Goal: Task Accomplishment & Management: Use online tool/utility

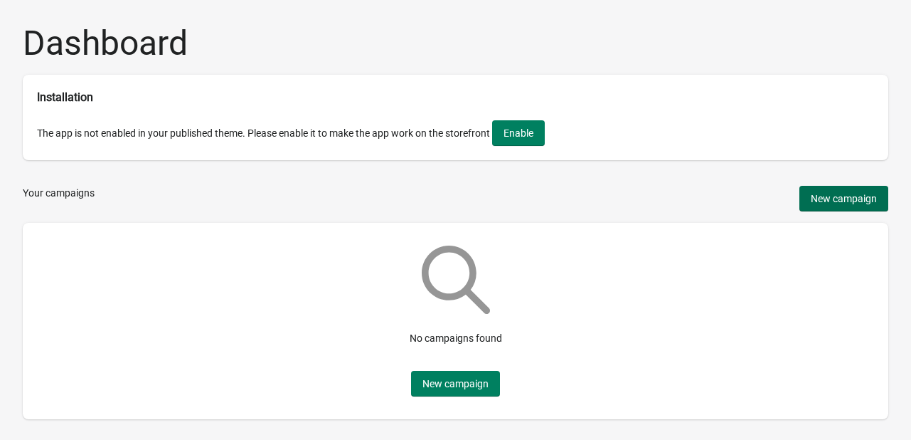
click at [868, 204] on span "New campaign" at bounding box center [844, 198] width 66 height 11
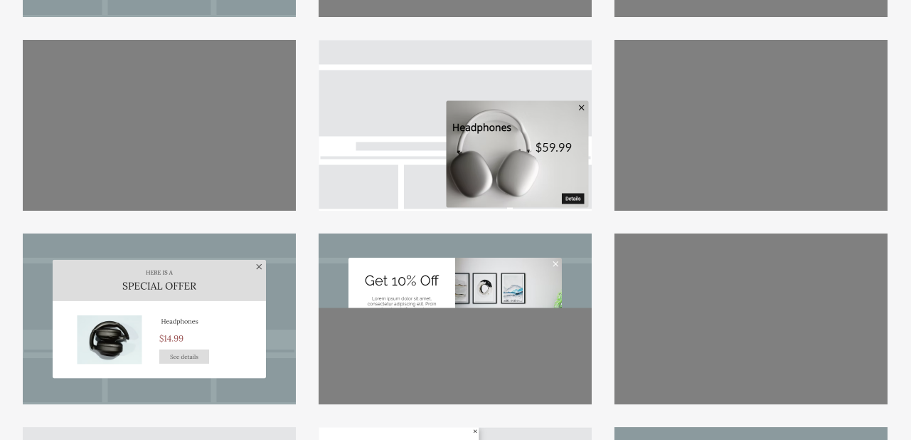
scroll to position [394, 0]
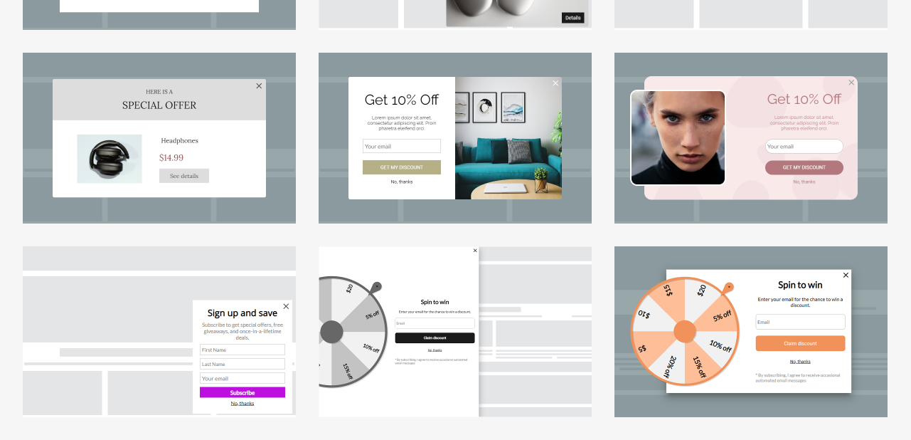
click at [654, 319] on div at bounding box center [751, 331] width 273 height 171
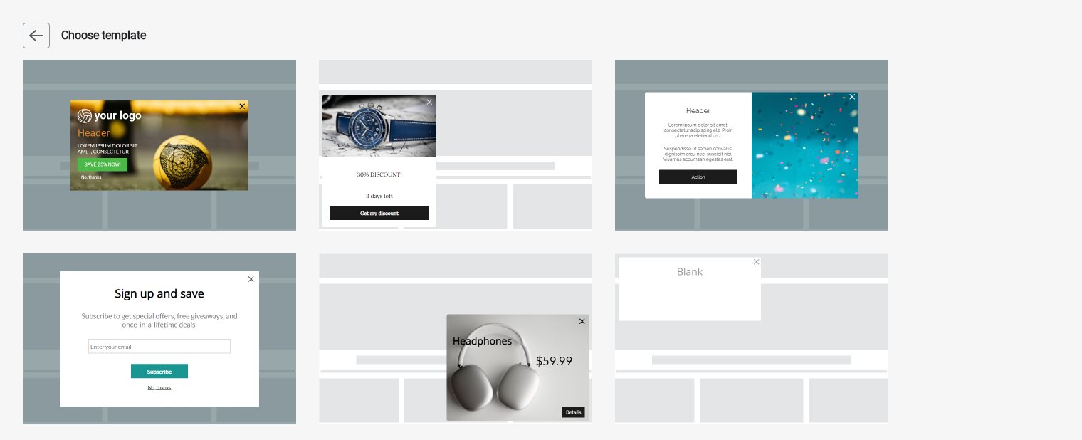
select select "center"
select select "dark"
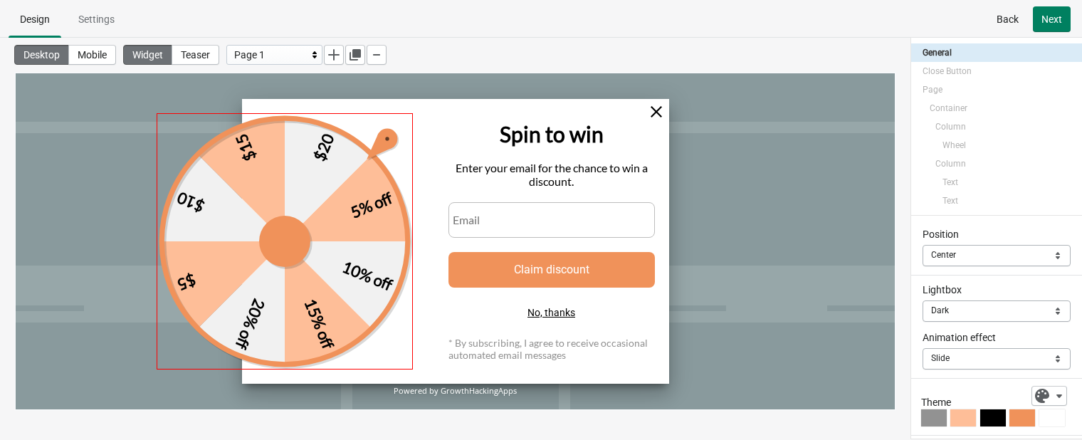
click at [404, 317] on div "5% off 10% off 15% off 20% off $5 $10 $15 $20" at bounding box center [285, 241] width 256 height 256
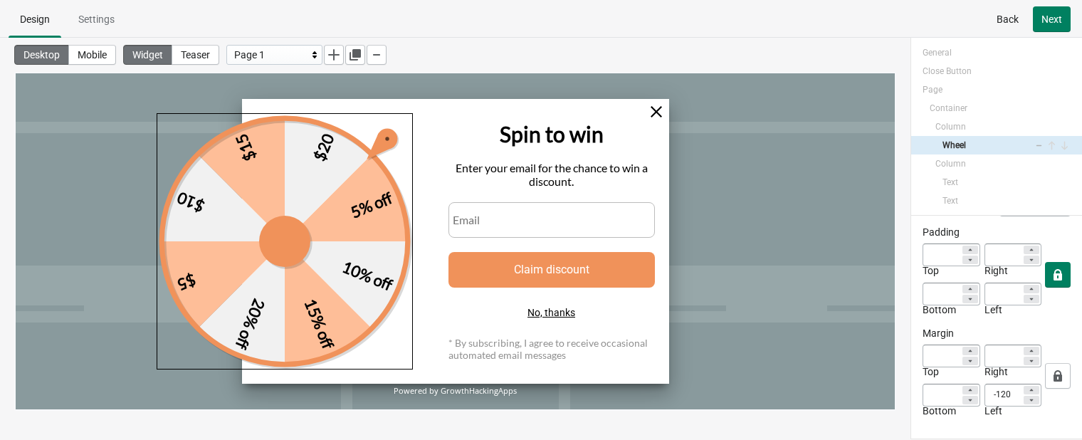
scroll to position [297, 0]
click at [336, 296] on div "5% off 10% off 15% off 20% off $5 $10 $15 $20" at bounding box center [285, 241] width 256 height 256
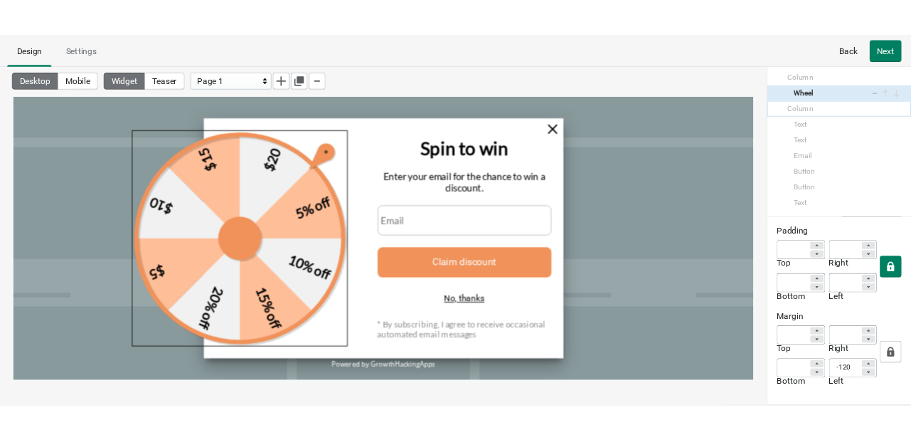
scroll to position [0, 0]
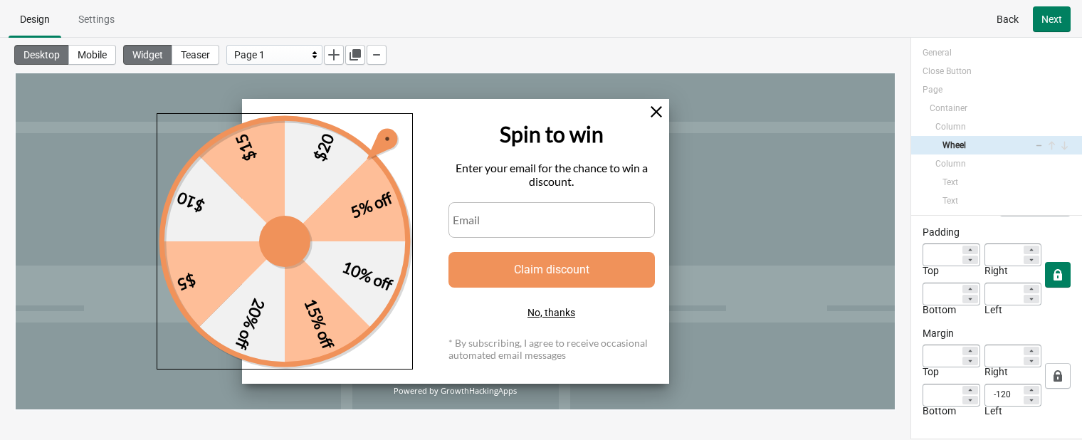
click at [820, 215] on div at bounding box center [455, 241] width 879 height 336
click at [588, 177] on div "Enter your email for the chance to win a discount." at bounding box center [551, 174] width 206 height 27
click at [921, 18] on span "Next" at bounding box center [1051, 19] width 21 height 11
click at [107, 55] on span "Mobile" at bounding box center [92, 54] width 29 height 11
click at [97, 53] on span "Mobile" at bounding box center [92, 54] width 29 height 11
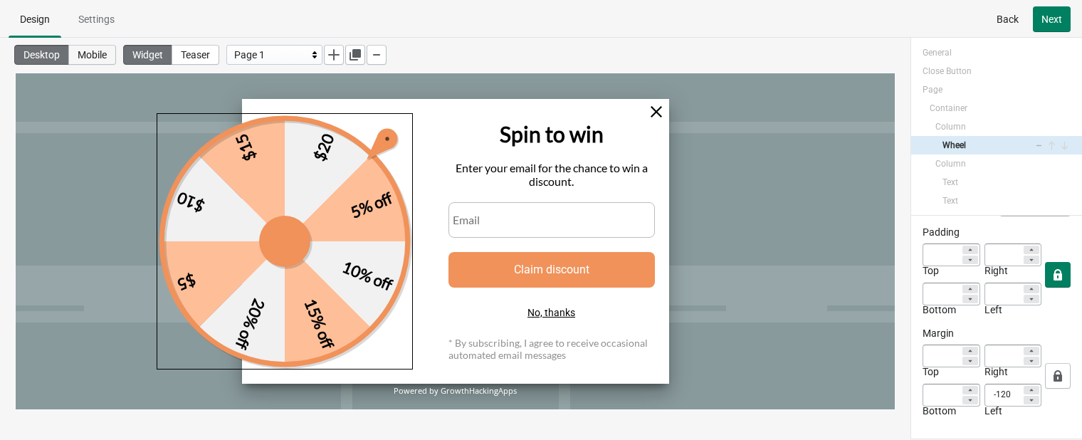
click at [91, 51] on span "Mobile" at bounding box center [92, 54] width 29 height 11
click at [97, 51] on span "Mobile" at bounding box center [92, 54] width 29 height 11
click at [94, 16] on span "Settings" at bounding box center [96, 19] width 36 height 11
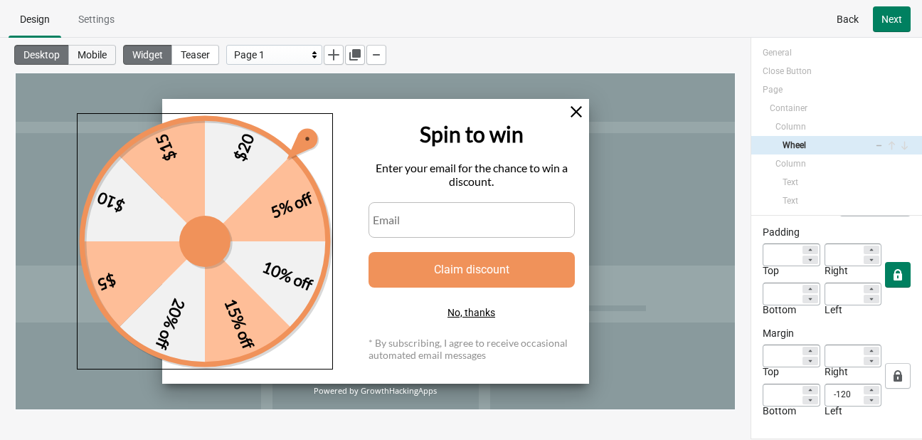
click at [91, 50] on span "Mobile" at bounding box center [92, 54] width 29 height 11
click at [217, 46] on button "Teaser" at bounding box center [195, 55] width 48 height 20
select select "left_bottom"
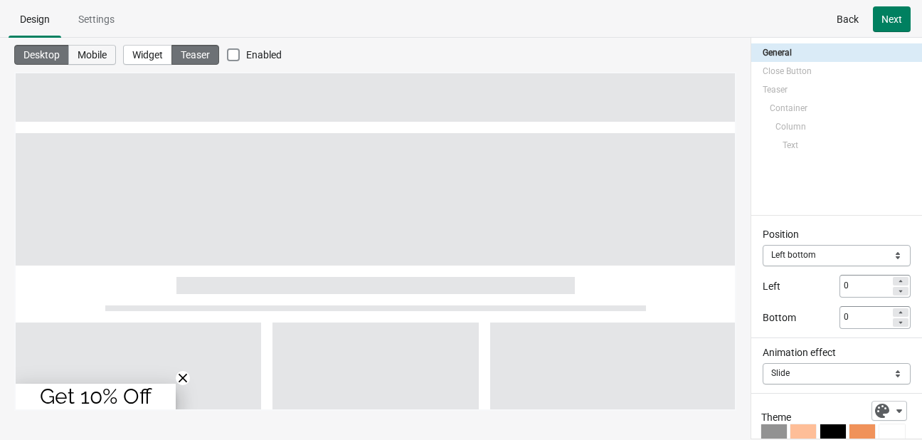
click at [105, 49] on span "Mobile" at bounding box center [92, 54] width 29 height 11
type input "80"
checkbox input "false"
select select "bottom"
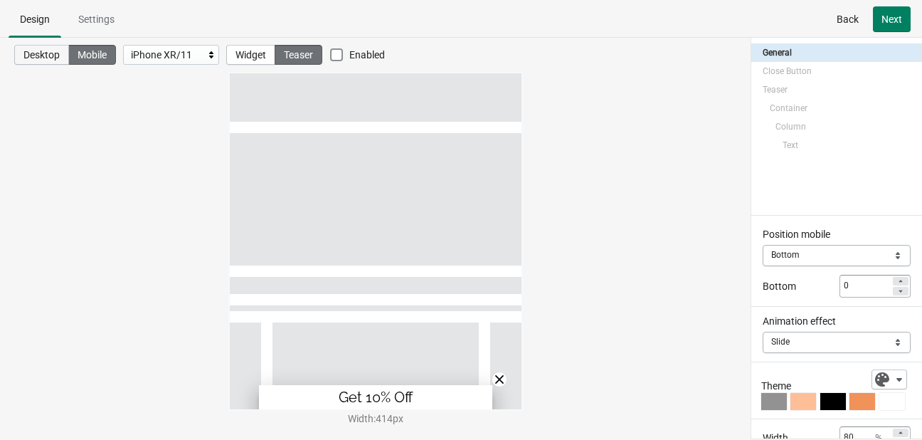
click at [36, 46] on button "Desktop" at bounding box center [41, 55] width 55 height 20
type input "225"
checkbox input "true"
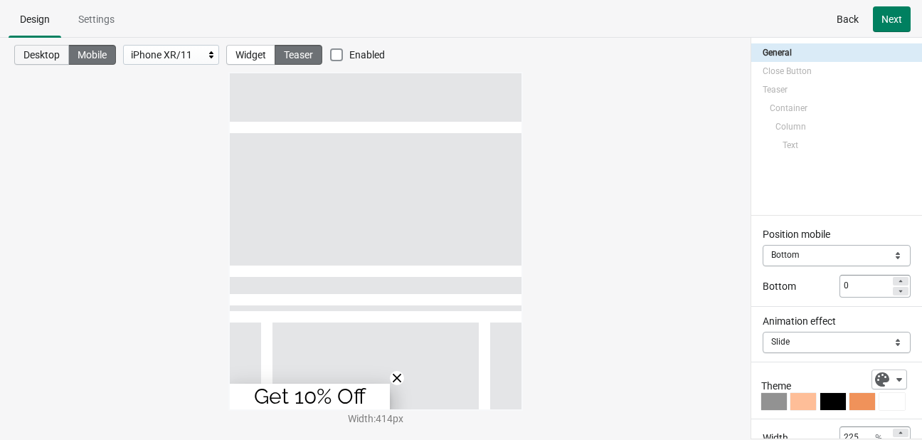
select select "left_bottom"
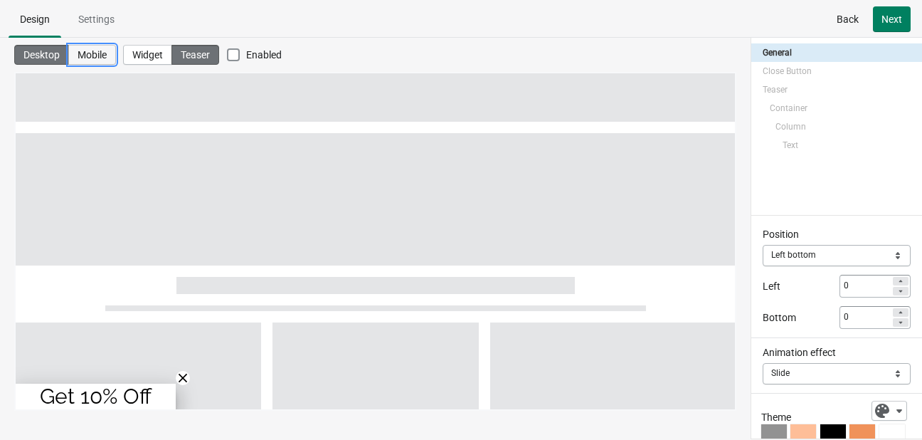
click at [83, 49] on span "Mobile" at bounding box center [92, 54] width 29 height 11
type input "80"
checkbox input "false"
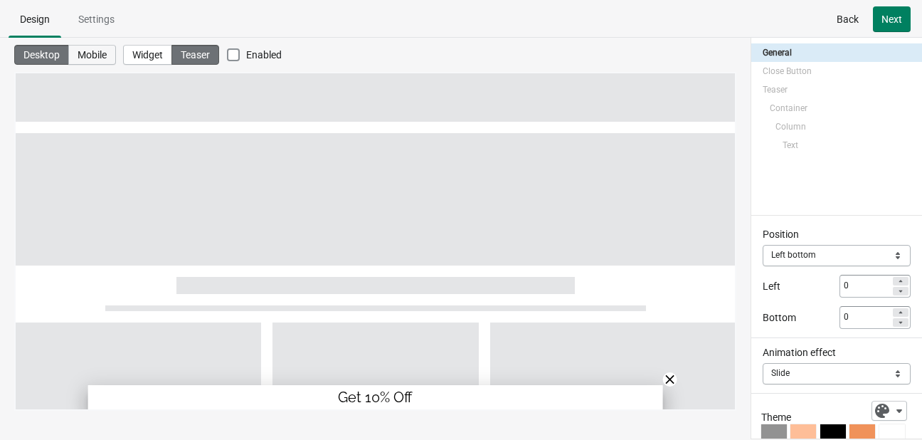
select select "bottom"
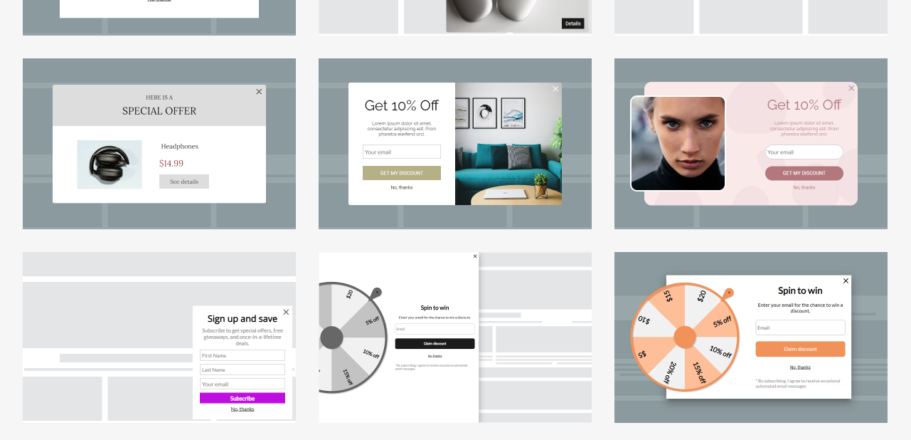
scroll to position [394, 0]
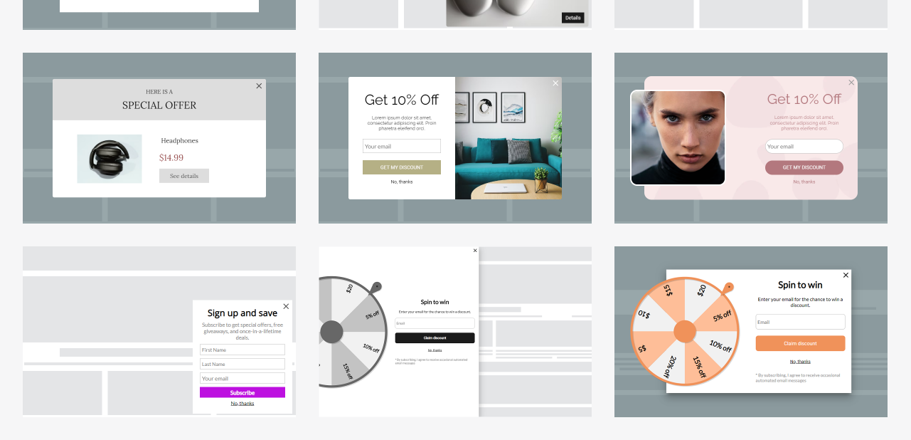
click at [354, 343] on div at bounding box center [455, 331] width 273 height 171
select select "bottom"
select select "slide"
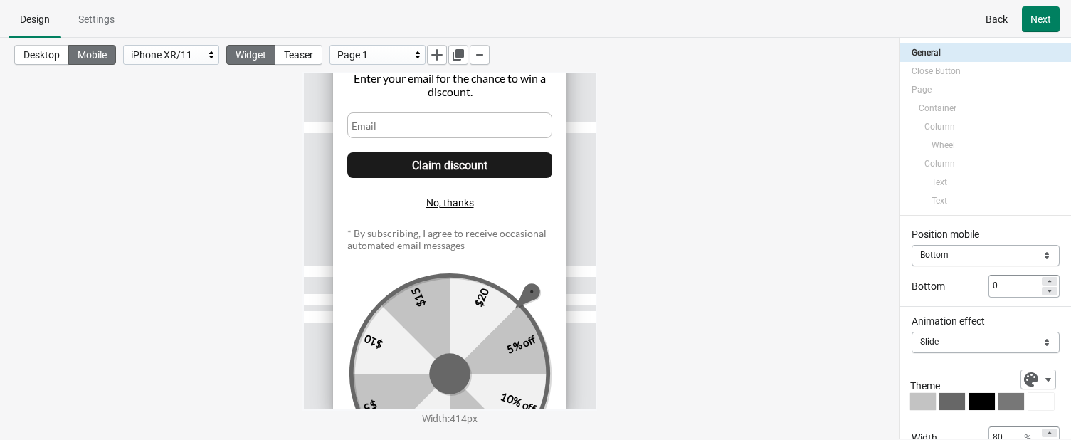
click at [210, 55] on icon at bounding box center [211, 55] width 14 height 14
click at [253, 86] on div "Desktop Mobile iPhone XR/11 Widget Teaser Page 1 Width : 414 px" at bounding box center [449, 224] width 899 height 373
click at [201, 49] on div "iPhone XR/11" at bounding box center [167, 54] width 73 height 17
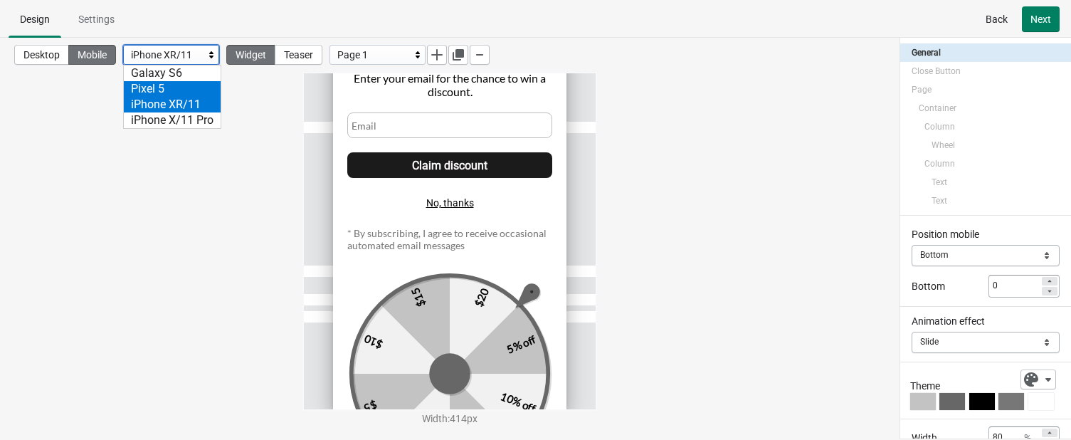
click at [205, 82] on div "Pixel 5" at bounding box center [172, 89] width 97 height 16
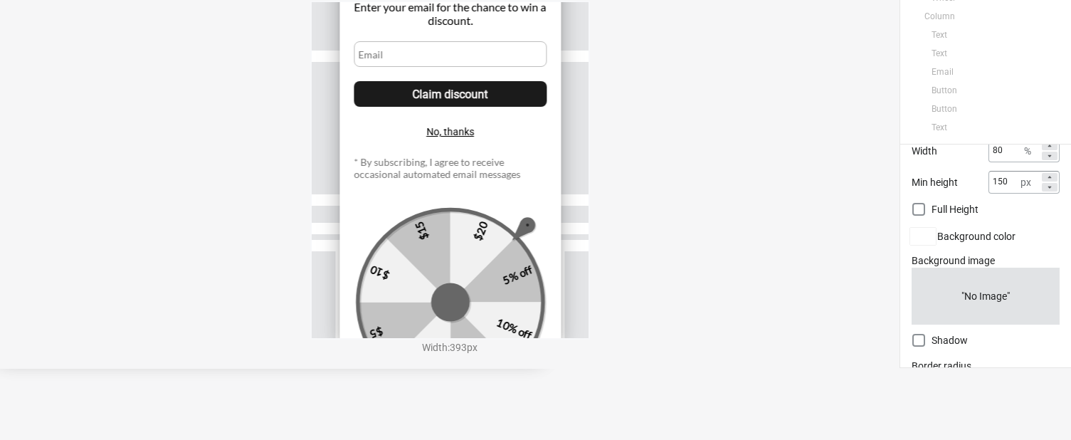
scroll to position [213, 0]
click at [921, 292] on span "Add" at bounding box center [986, 297] width 18 height 11
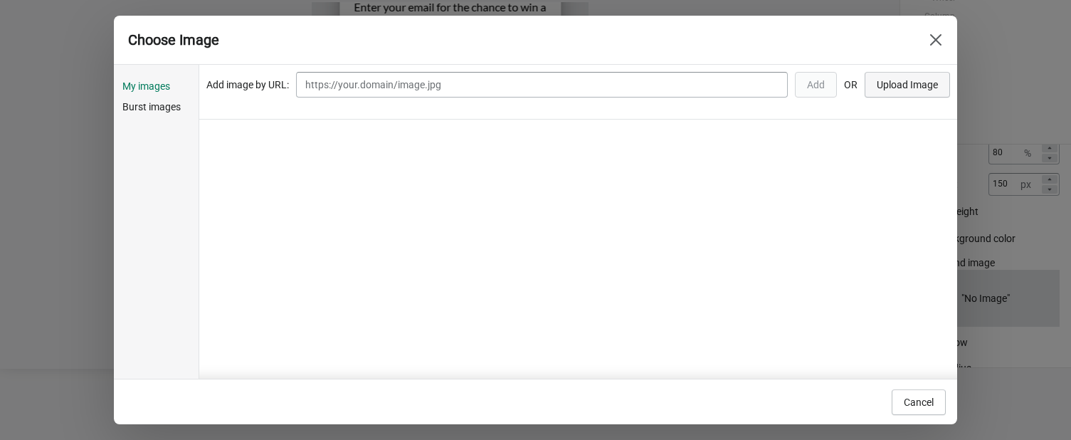
click at [889, 85] on span "Upload Image" at bounding box center [907, 84] width 61 height 11
click at [162, 107] on span "Burst images" at bounding box center [158, 107] width 73 height 14
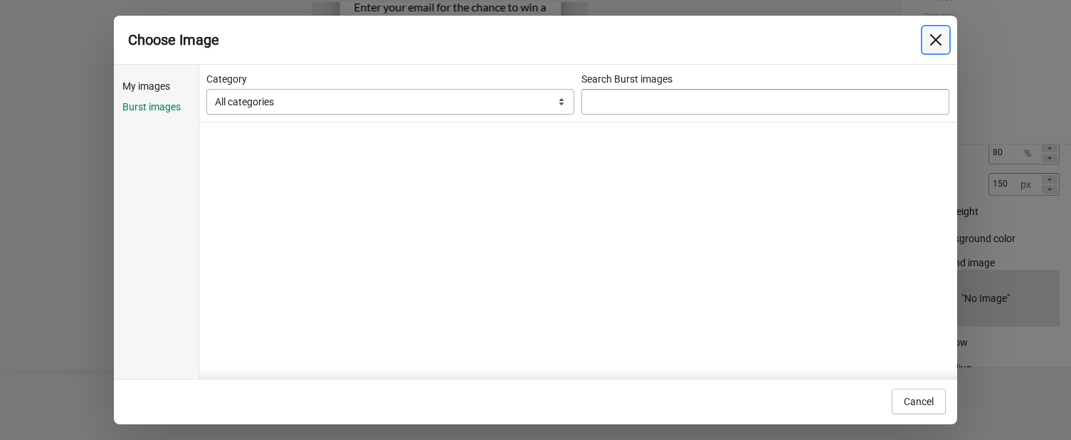
click at [921, 46] on icon "Close" at bounding box center [936, 40] width 14 height 14
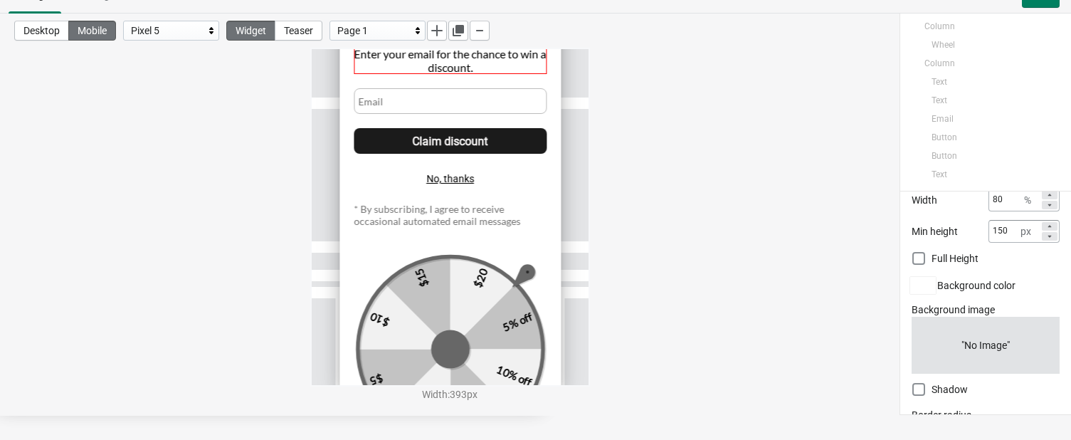
scroll to position [0, 0]
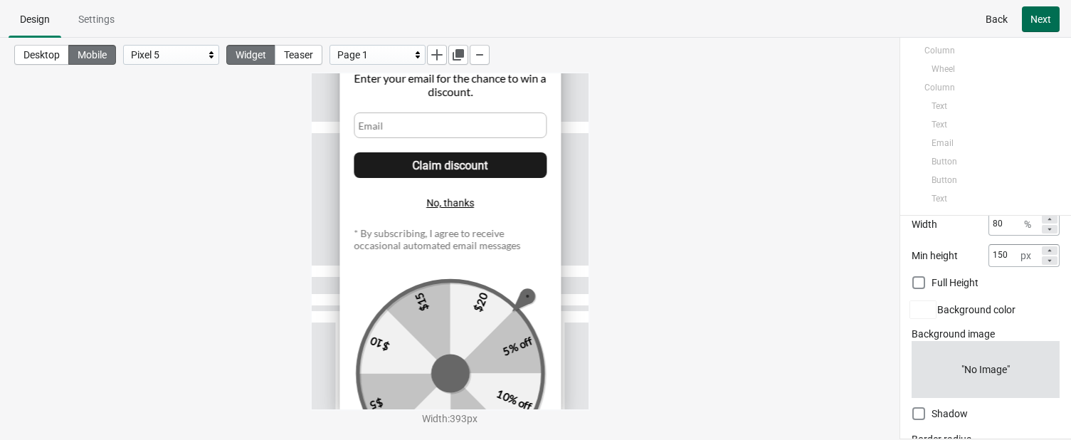
click at [921, 14] on span "Next" at bounding box center [1040, 19] width 21 height 11
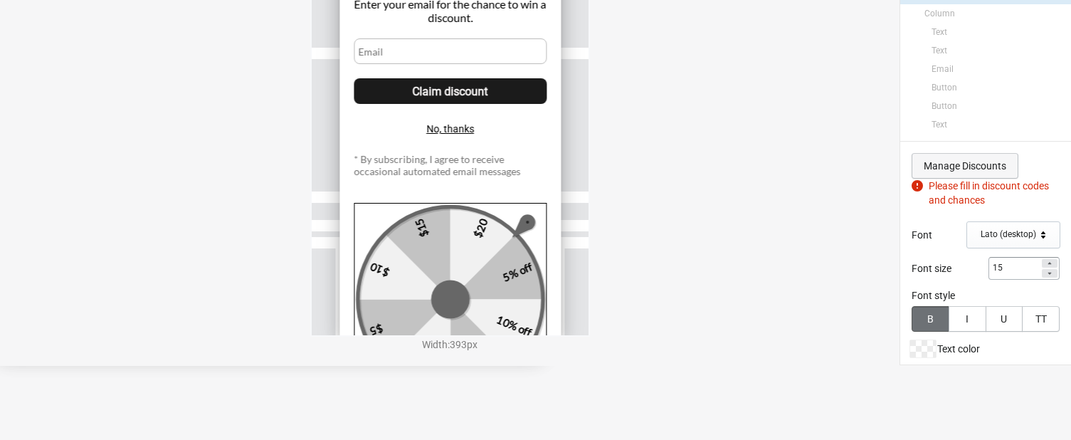
scroll to position [80, 0]
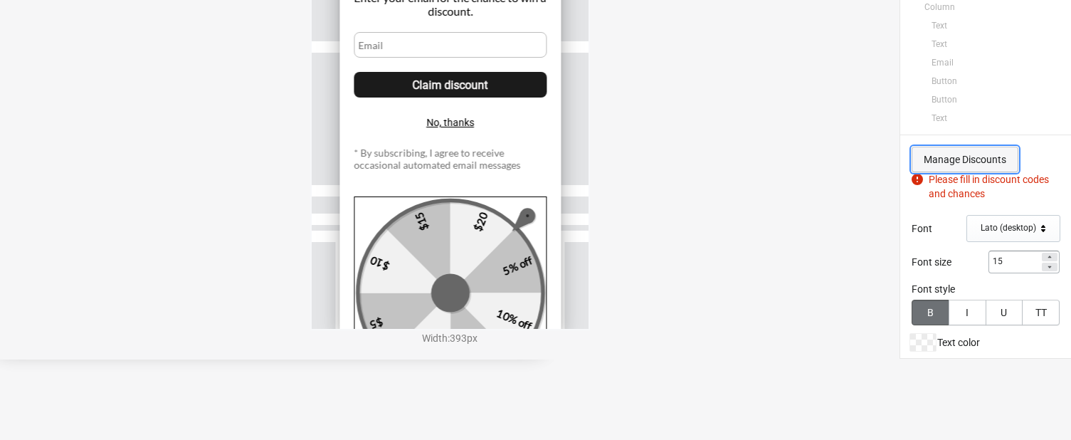
click at [921, 154] on span "Manage Discounts" at bounding box center [965, 159] width 83 height 11
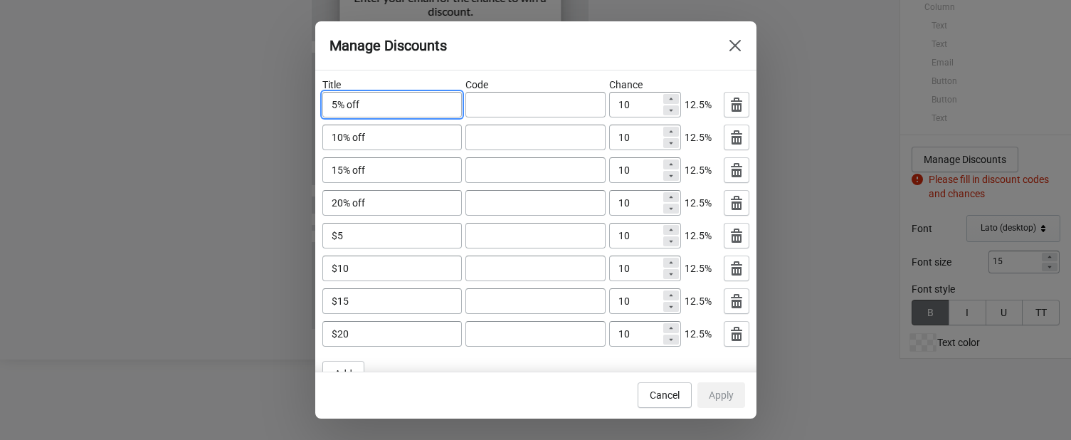
click at [385, 108] on input "5% off" at bounding box center [392, 105] width 140 height 26
click at [692, 103] on span "12.5%" at bounding box center [702, 105] width 36 height 26
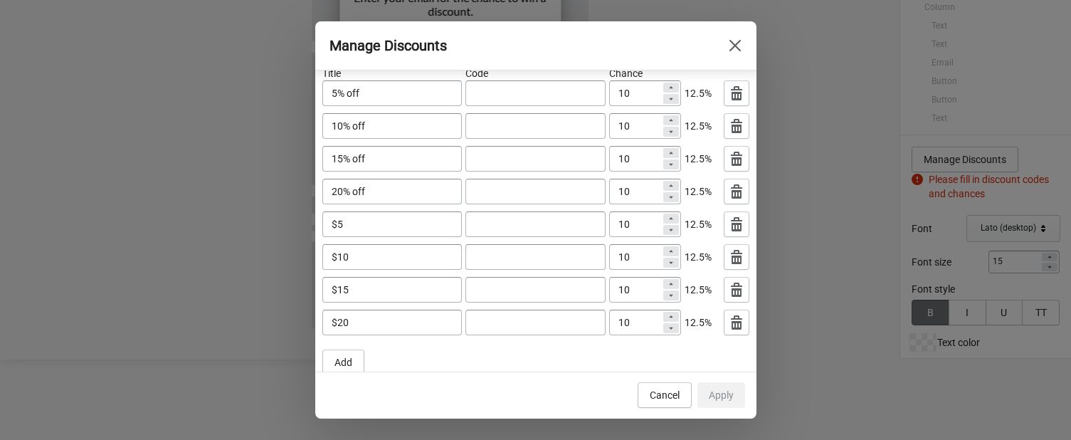
scroll to position [22, 0]
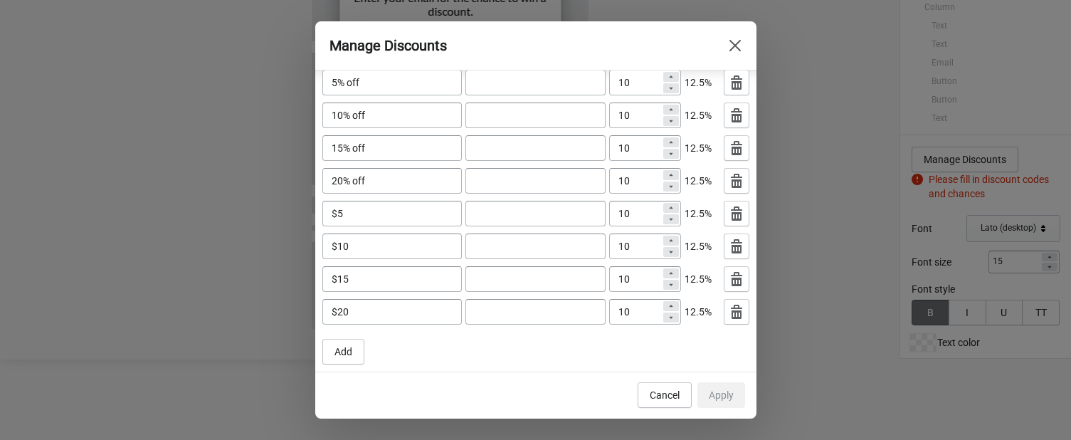
click at [690, 308] on span "12.5%" at bounding box center [702, 312] width 36 height 26
click at [731, 81] on icon "button" at bounding box center [736, 82] width 11 height 14
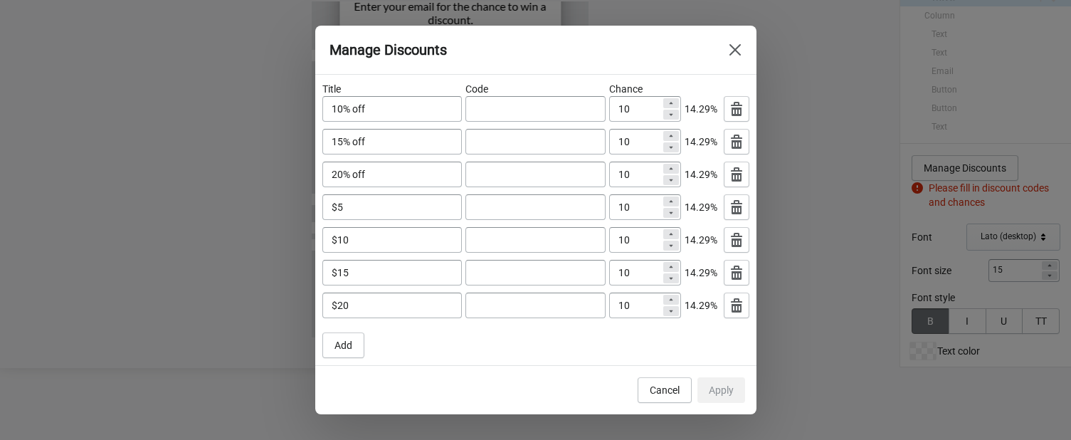
scroll to position [0, 0]
click at [729, 110] on icon "button" at bounding box center [736, 109] width 14 height 14
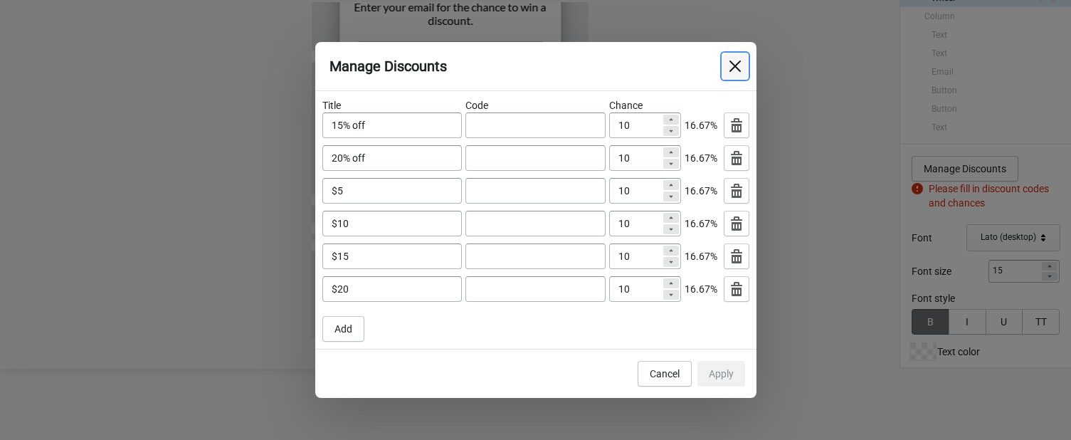
click at [729, 68] on icon "Close" at bounding box center [735, 66] width 14 height 14
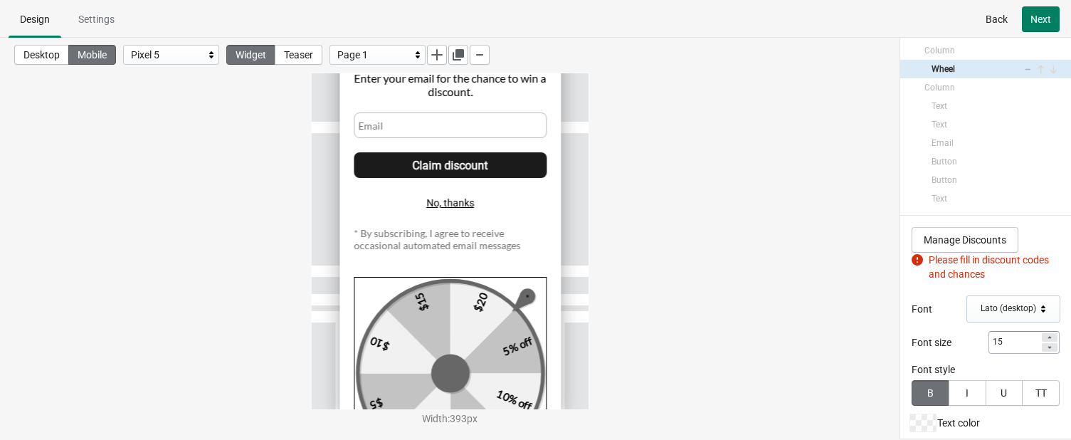
click at [921, 17] on span "Back" at bounding box center [996, 19] width 22 height 11
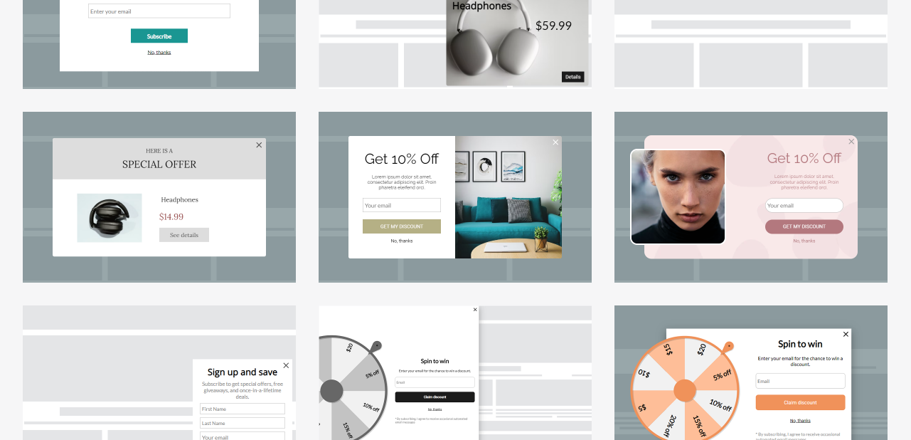
scroll to position [394, 0]
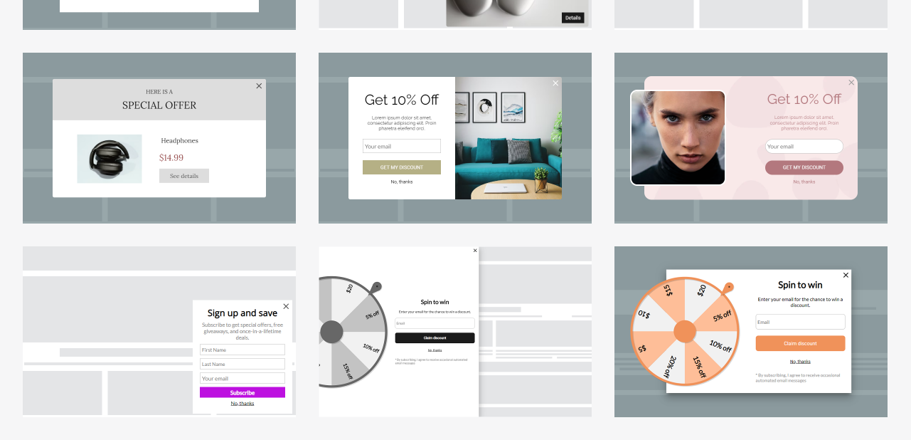
click at [427, 119] on div at bounding box center [455, 138] width 273 height 171
select select "_center_"
select select "dark"
select select "slide"
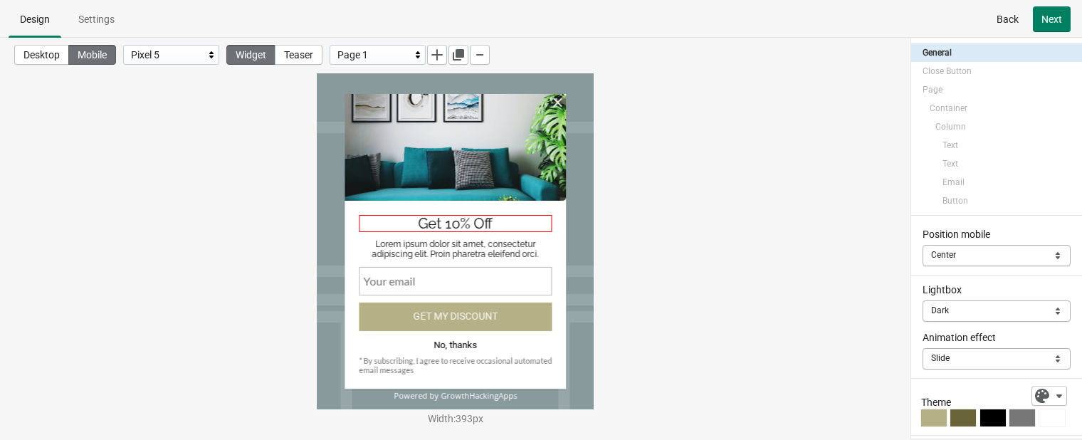
click at [455, 223] on div "Get 10% Off" at bounding box center [455, 223] width 193 height 17
select select "both"
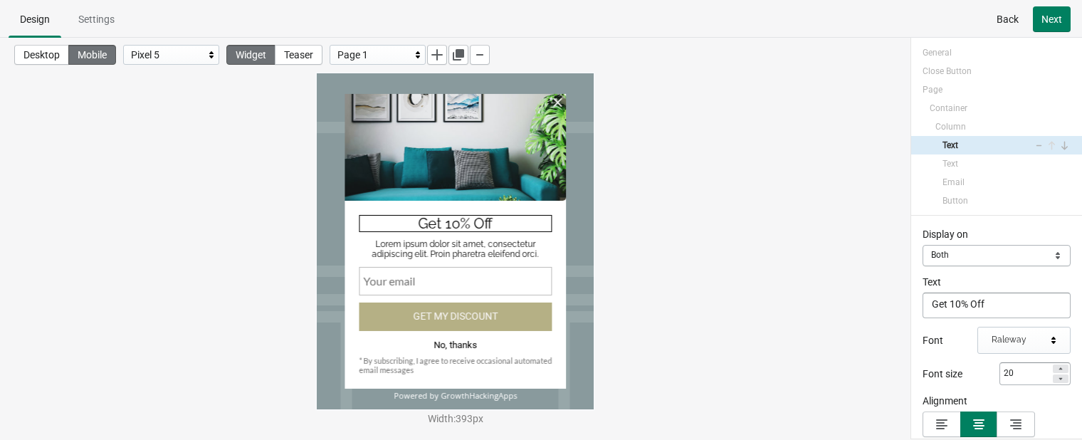
click at [466, 217] on div "Get 10% Off" at bounding box center [455, 223] width 193 height 17
click at [921, 308] on textarea "Get 10% Off" at bounding box center [996, 305] width 148 height 26
type textarea "G"
type textarea "l"
paste textarea "₹"
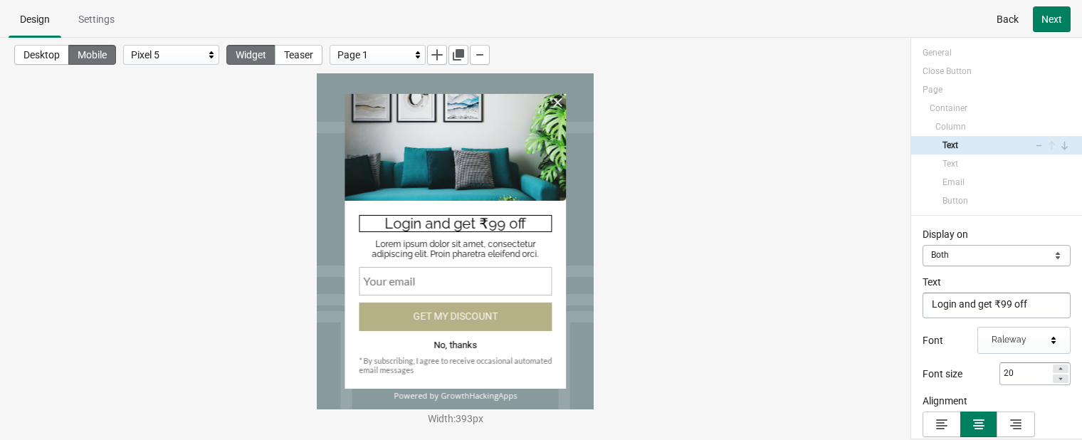
click at [502, 220] on div "Login and get ₹99 off" at bounding box center [455, 223] width 193 height 17
drag, startPoint x: 502, startPoint y: 223, endPoint x: 538, endPoint y: 228, distance: 35.8
click at [538, 228] on div "Login and get ₹99 off" at bounding box center [455, 223] width 193 height 17
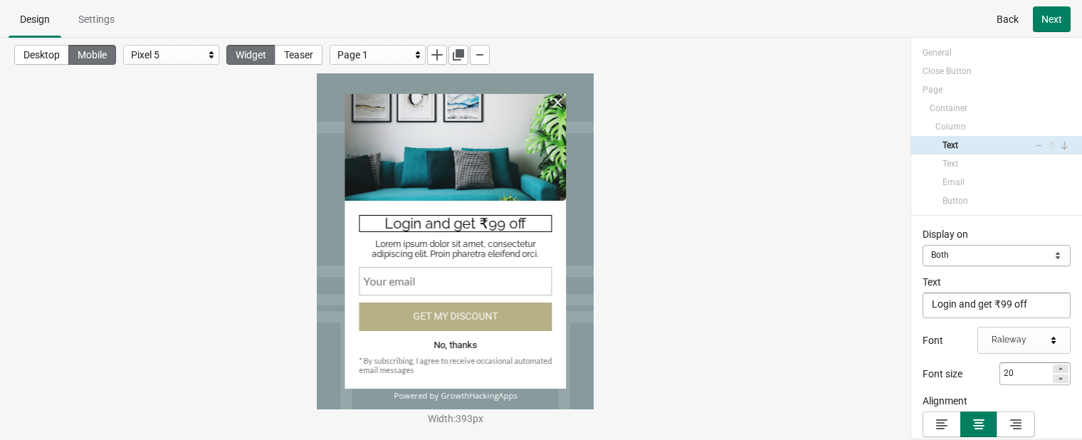
click at [533, 223] on div "Login and get ₹99 off" at bounding box center [455, 223] width 193 height 17
drag, startPoint x: 521, startPoint y: 214, endPoint x: 515, endPoint y: 228, distance: 14.7
click at [515, 228] on div "Login and get ₹99 off" at bounding box center [455, 223] width 193 height 17
click at [528, 225] on div "Login and get ₹99 off" at bounding box center [455, 223] width 193 height 17
click at [921, 311] on textarea "Login and get ₹99 off" at bounding box center [996, 305] width 148 height 26
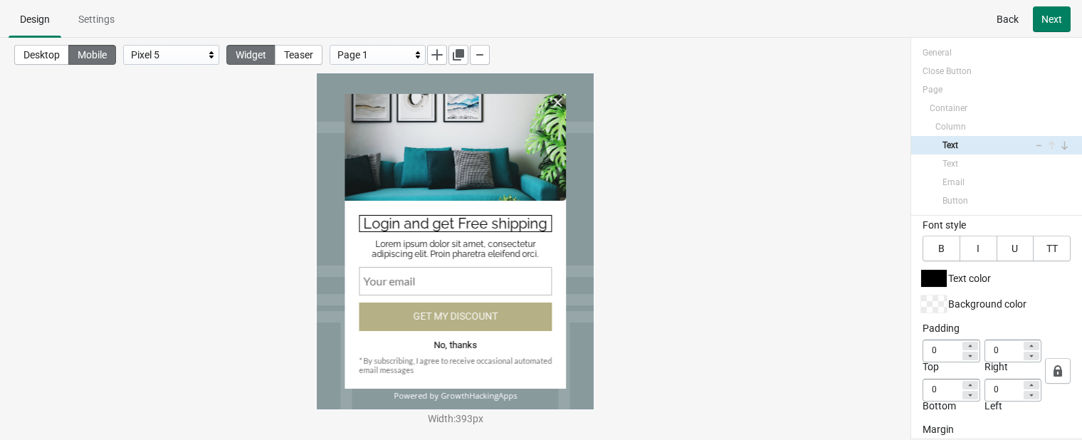
scroll to position [327, 0]
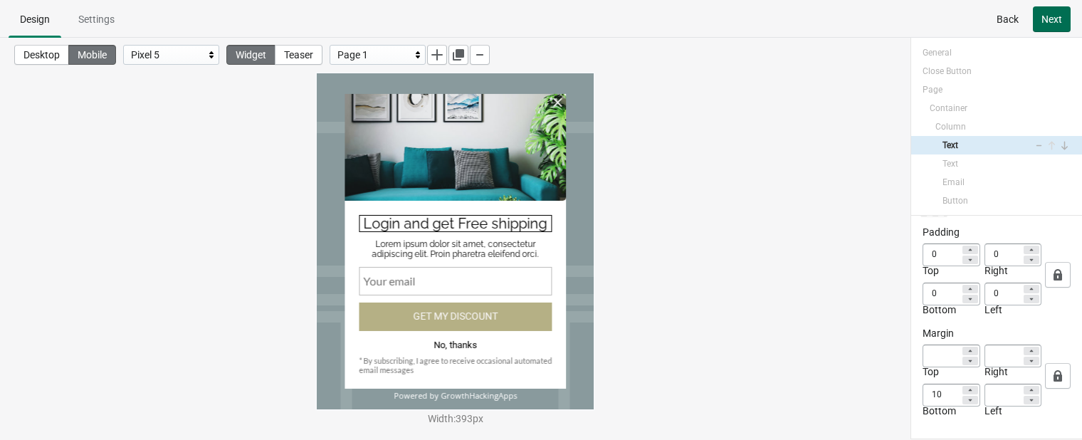
type textarea "Login and get Free shipping"
click at [921, 14] on span "Next" at bounding box center [1051, 19] width 21 height 11
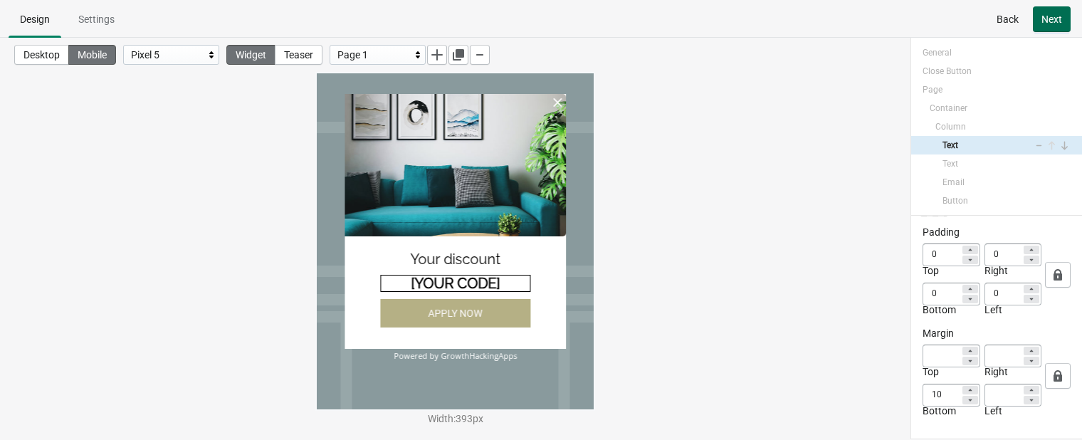
select select "both"
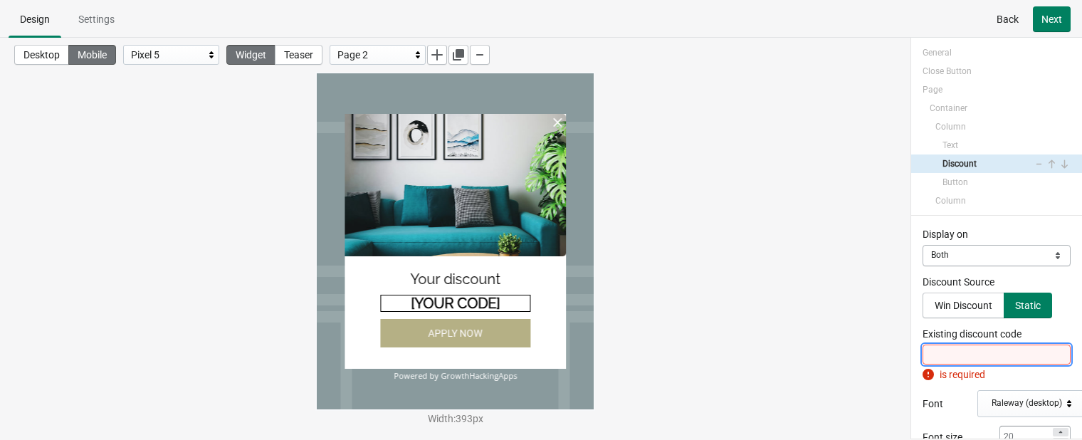
click at [921, 354] on input "Existing discount code" at bounding box center [996, 354] width 148 height 20
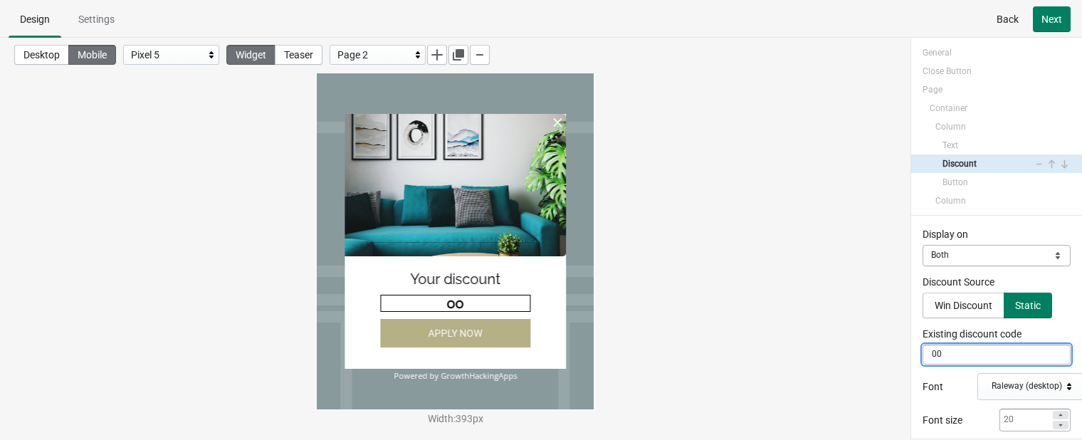
type input "0"
type input "o"
type input "O"
type input "F"
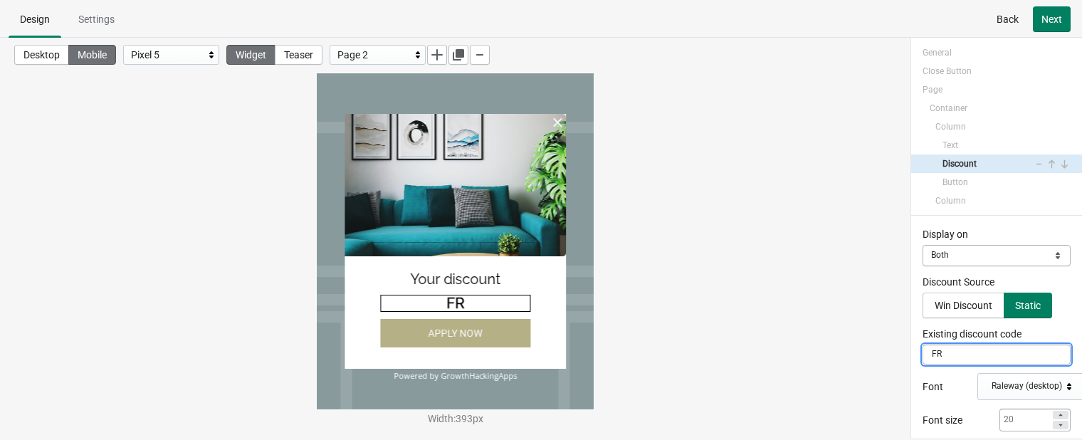
type input "F"
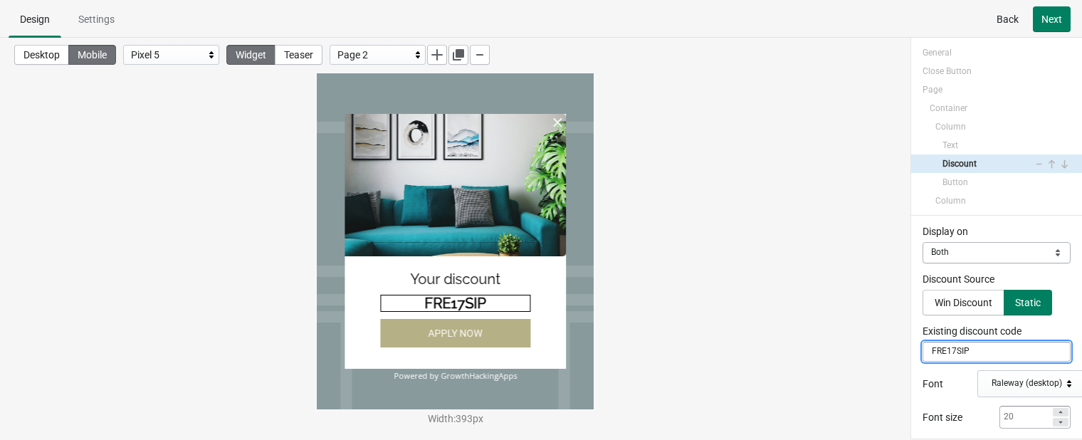
scroll to position [0, 0]
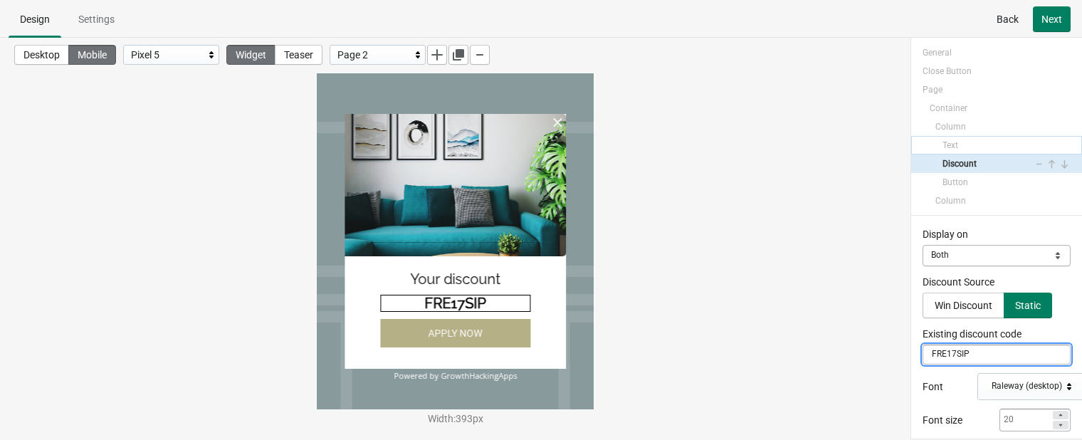
type input "FRE17SIP"
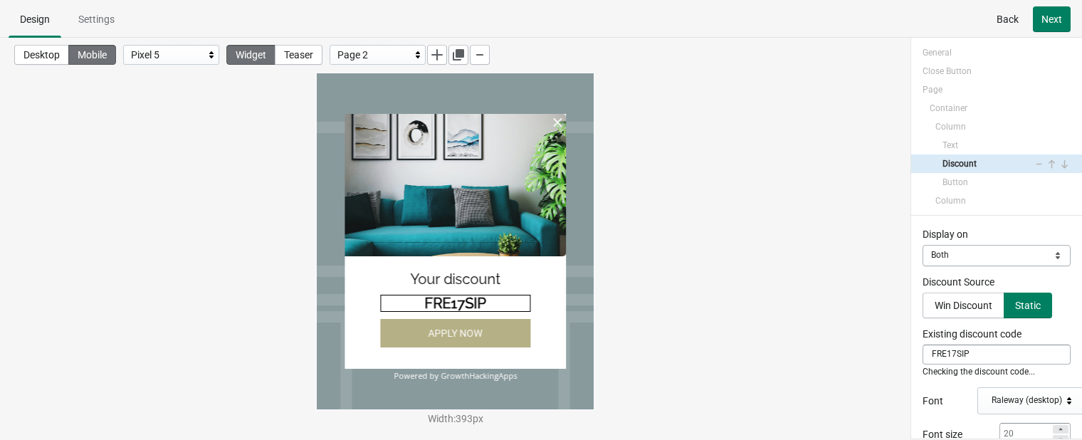
select select "both"
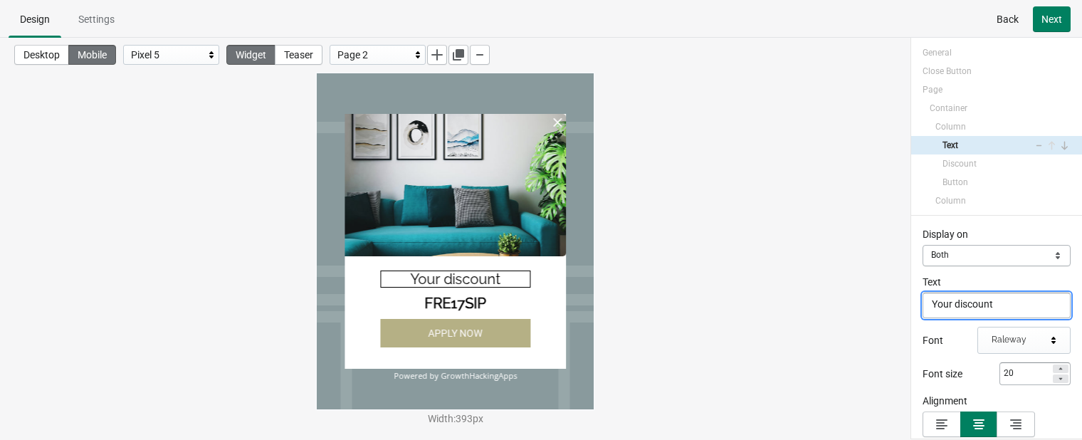
click at [921, 307] on textarea "Your discount" at bounding box center [996, 305] width 148 height 26
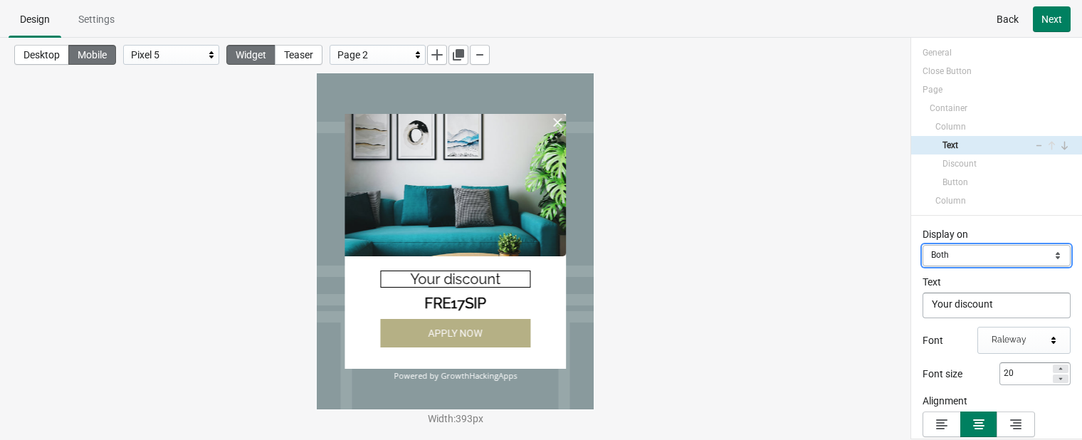
click at [921, 258] on select "Mobile Desktop Both" at bounding box center [996, 255] width 148 height 21
click at [921, 245] on select "Mobile Desktop Both" at bounding box center [996, 255] width 148 height 21
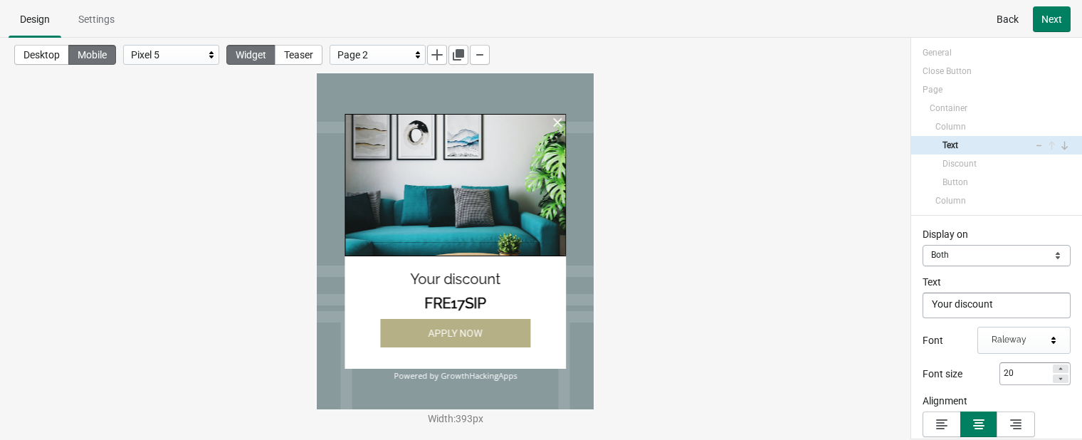
select select "both"
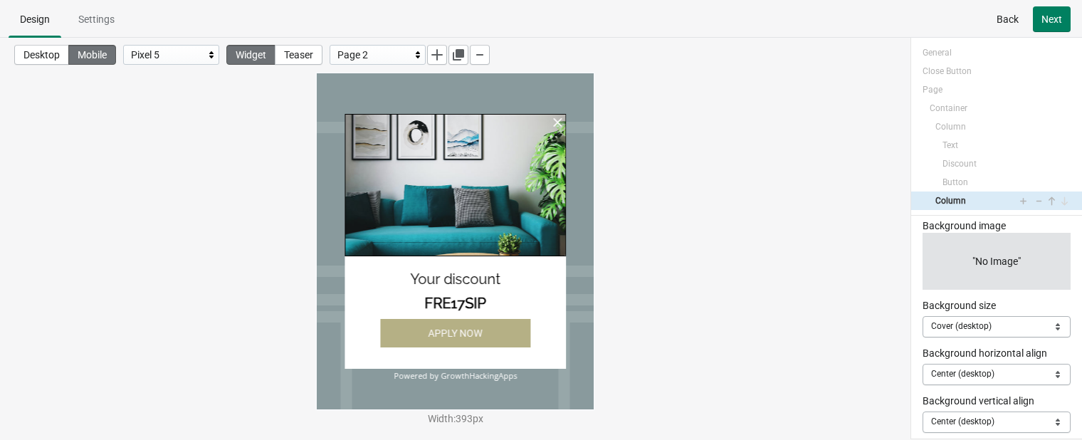
scroll to position [81, 0]
click at [921, 302] on span "Background size" at bounding box center [958, 305] width 73 height 11
click at [921, 317] on select "Cover (desktop) Origin Cover Contain" at bounding box center [996, 327] width 148 height 21
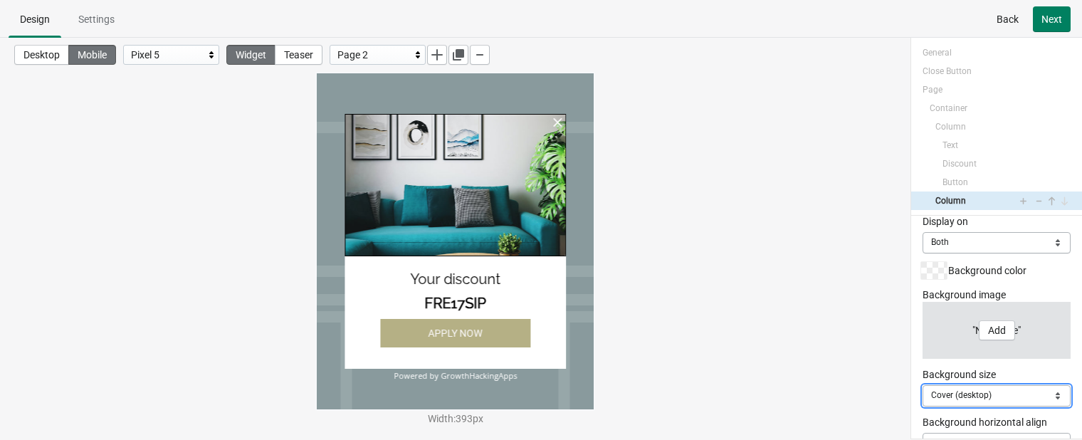
scroll to position [0, 0]
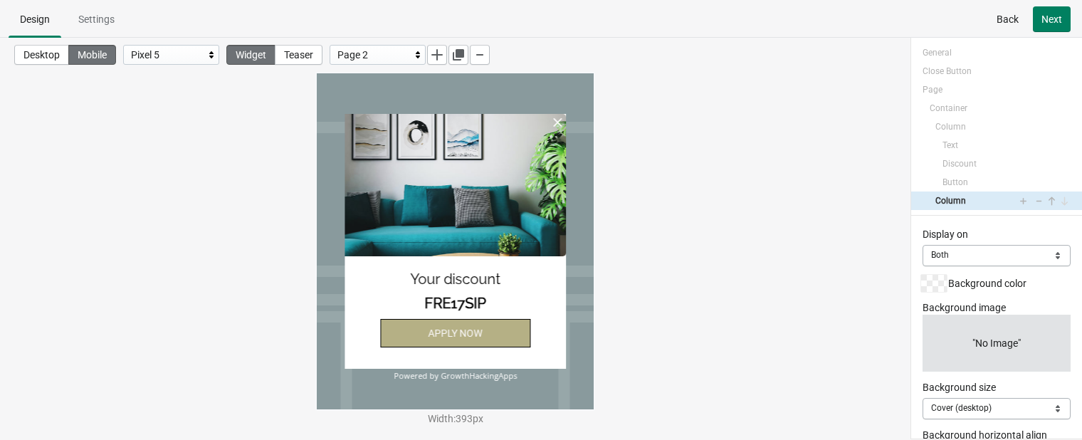
select select "both"
select select "applyDiscount"
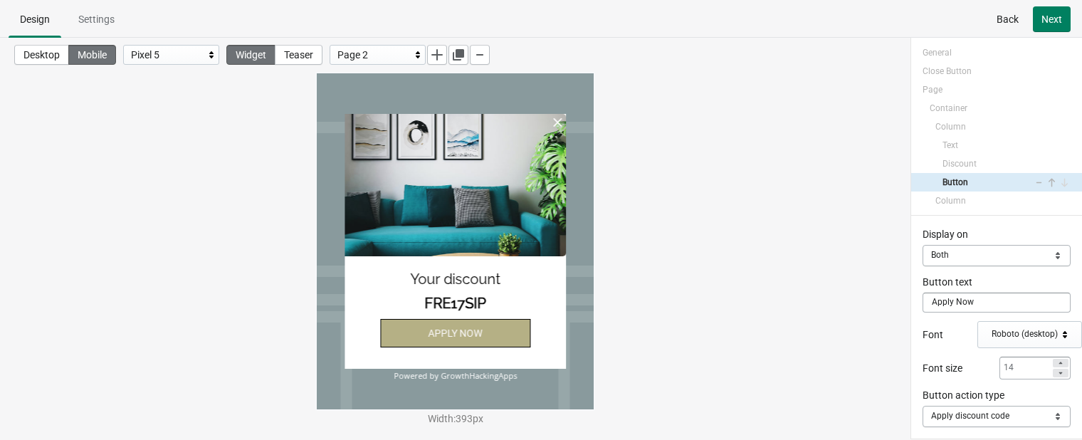
select select "both"
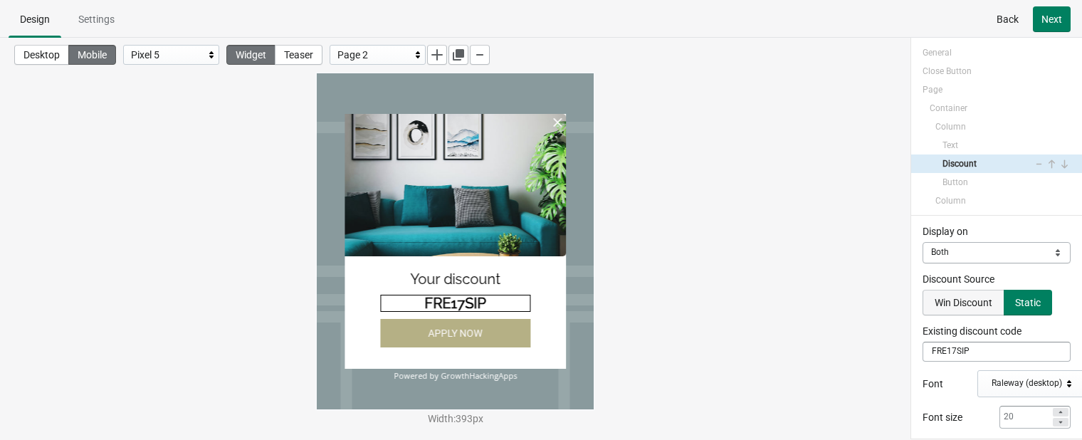
scroll to position [1, 0]
click at [921, 306] on div "Win Discount" at bounding box center [963, 303] width 58 height 11
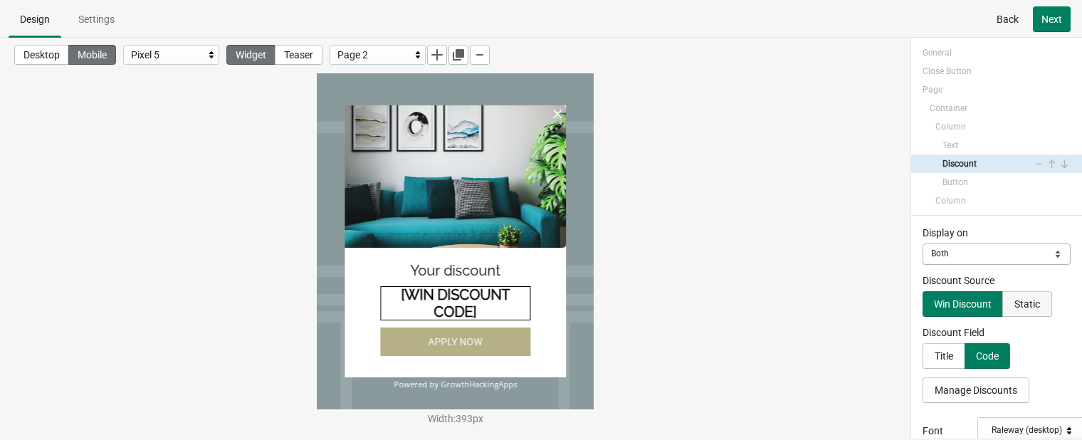
click at [921, 302] on div "Static" at bounding box center [1027, 303] width 26 height 11
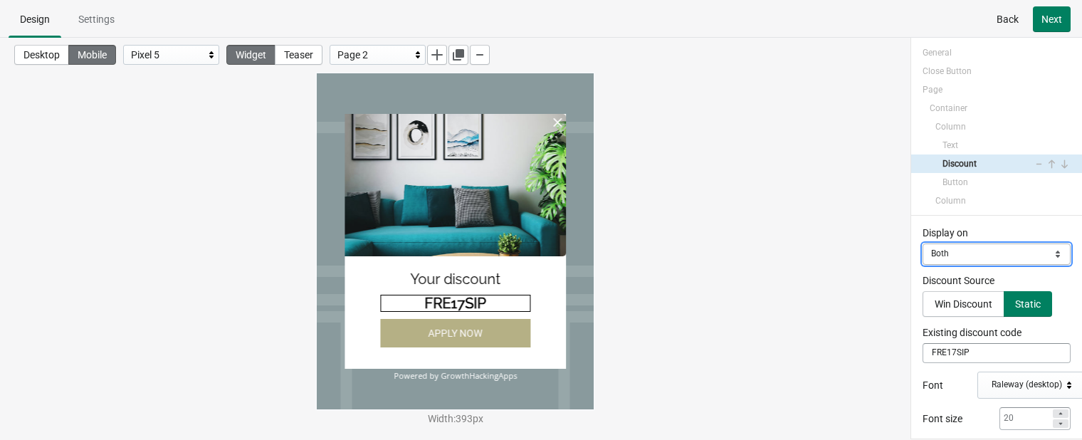
click at [921, 255] on select "Mobile Desktop Both" at bounding box center [996, 253] width 148 height 21
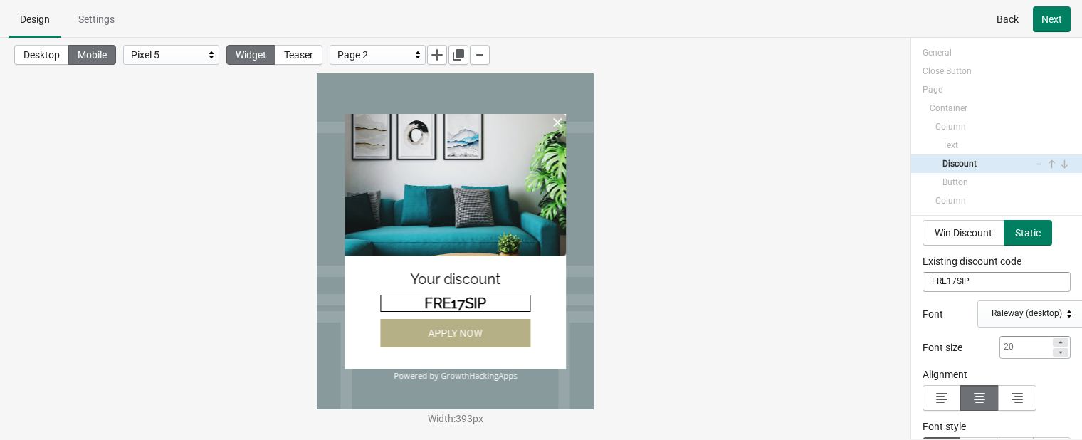
scroll to position [0, 0]
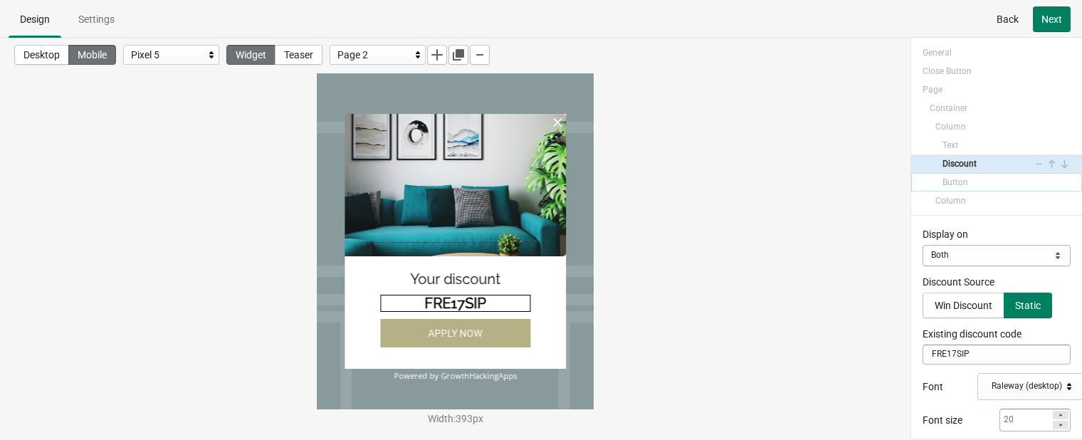
select select "both"
select select "applyDiscount"
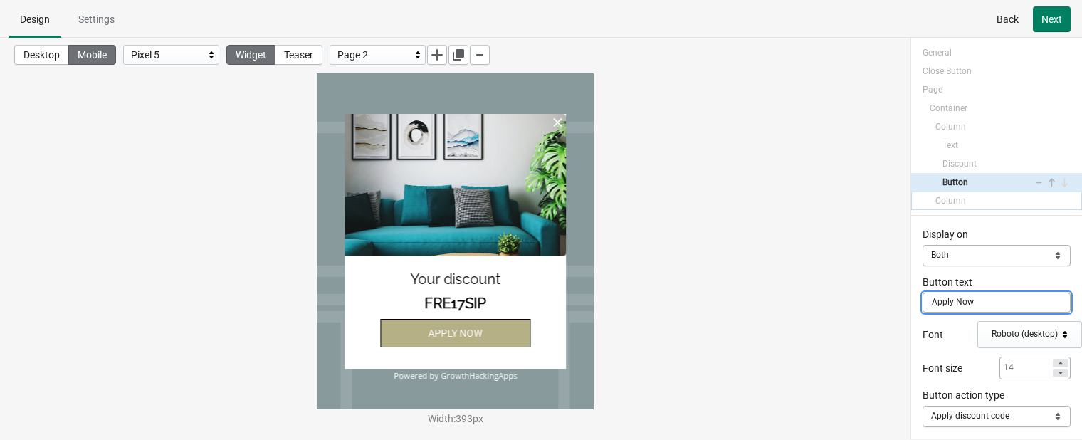
select select "both"
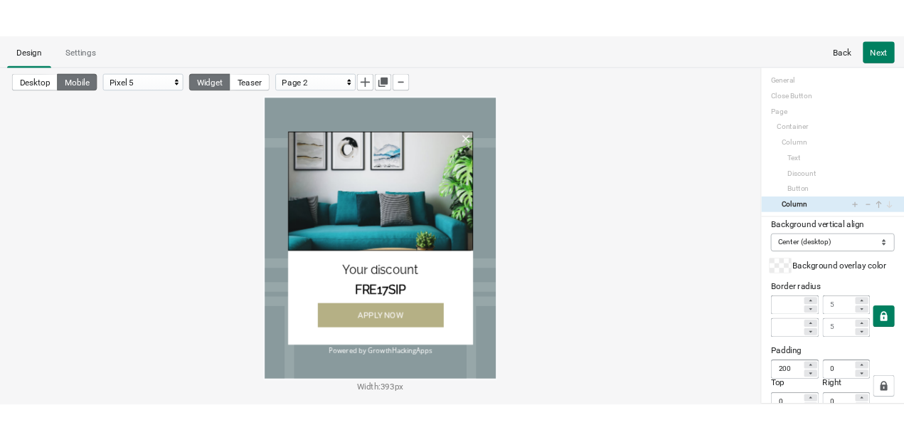
scroll to position [232, 0]
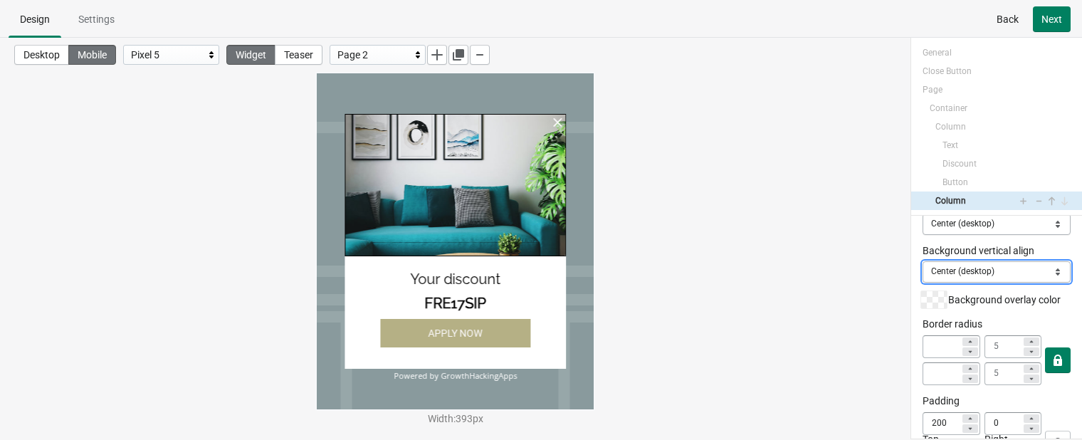
click at [921, 269] on select "Center (desktop) Top Center Bottom" at bounding box center [996, 271] width 148 height 21
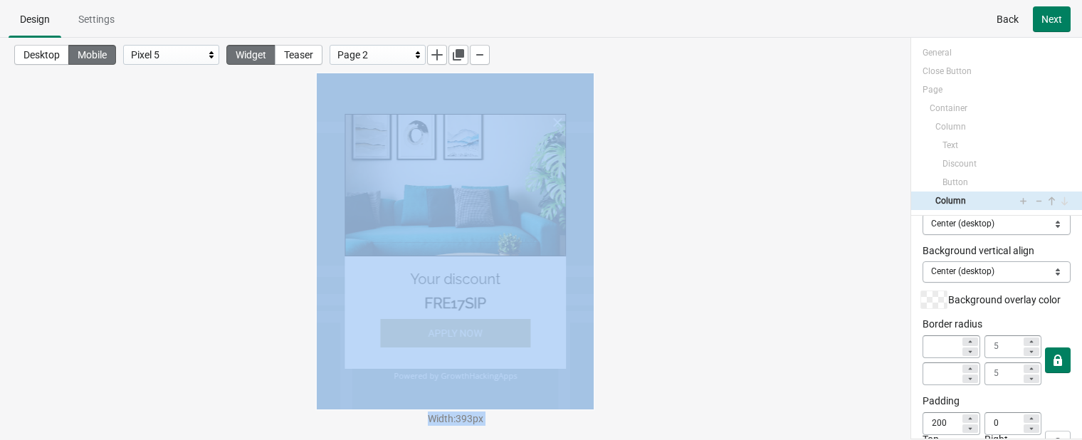
drag, startPoint x: 878, startPoint y: 248, endPoint x: 765, endPoint y: 245, distance: 113.2
click at [765, 245] on div "Desktop Mobile Pixel 5 Widget Teaser Page 2 Width : 393 px" at bounding box center [455, 224] width 910 height 373
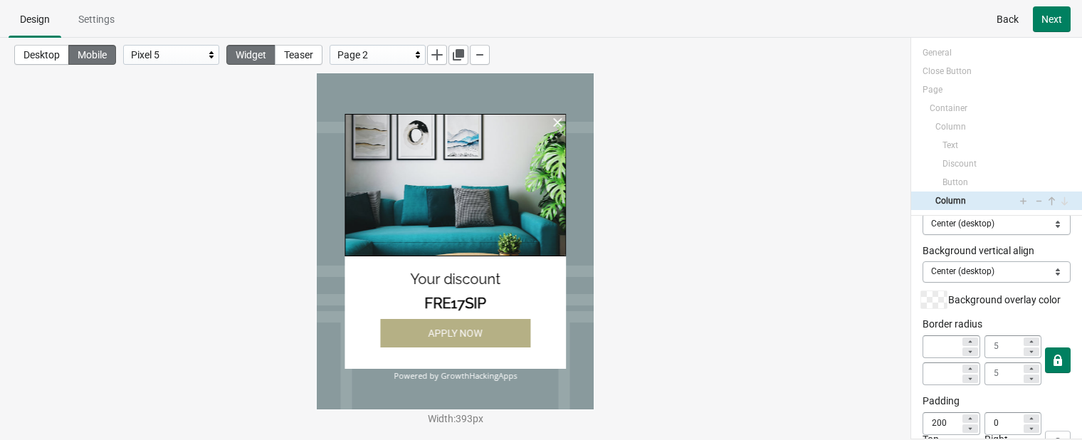
click at [921, 7] on button "Back" at bounding box center [1007, 19] width 39 height 26
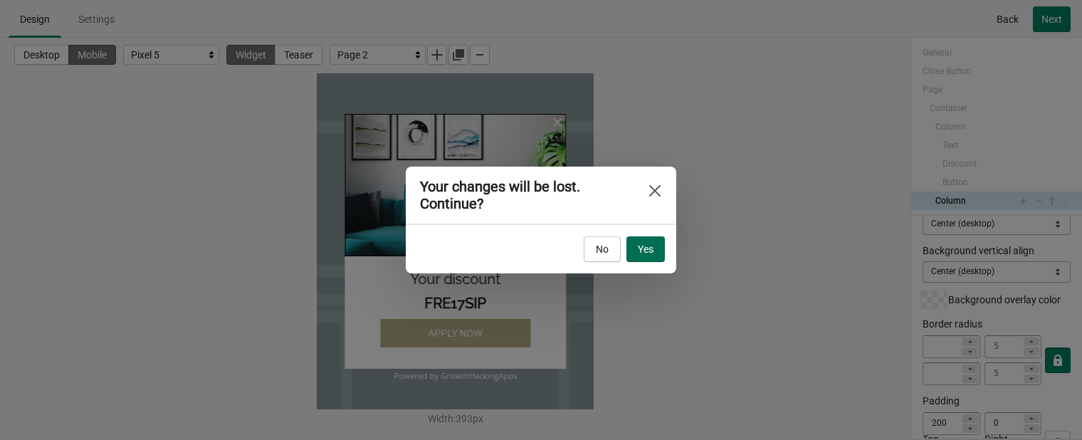
click at [643, 248] on span "Yes" at bounding box center [646, 248] width 16 height 11
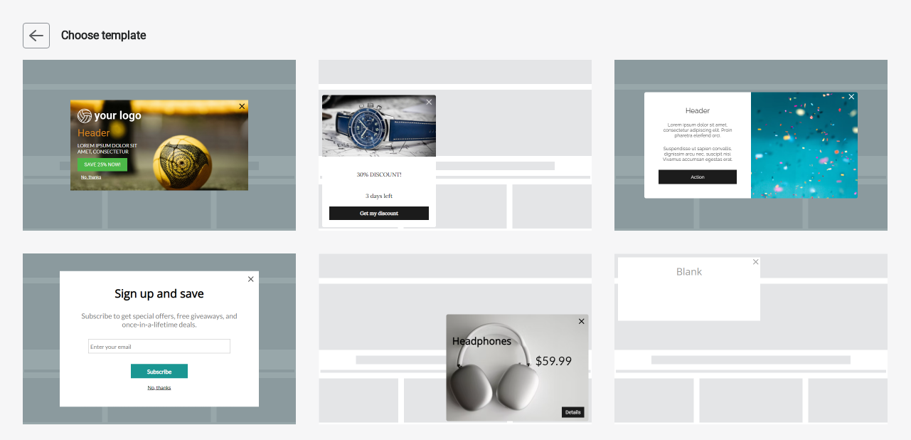
click at [36, 38] on icon "button" at bounding box center [36, 35] width 14 height 14
